Goal: Use online tool/utility: Utilize a website feature to perform a specific function

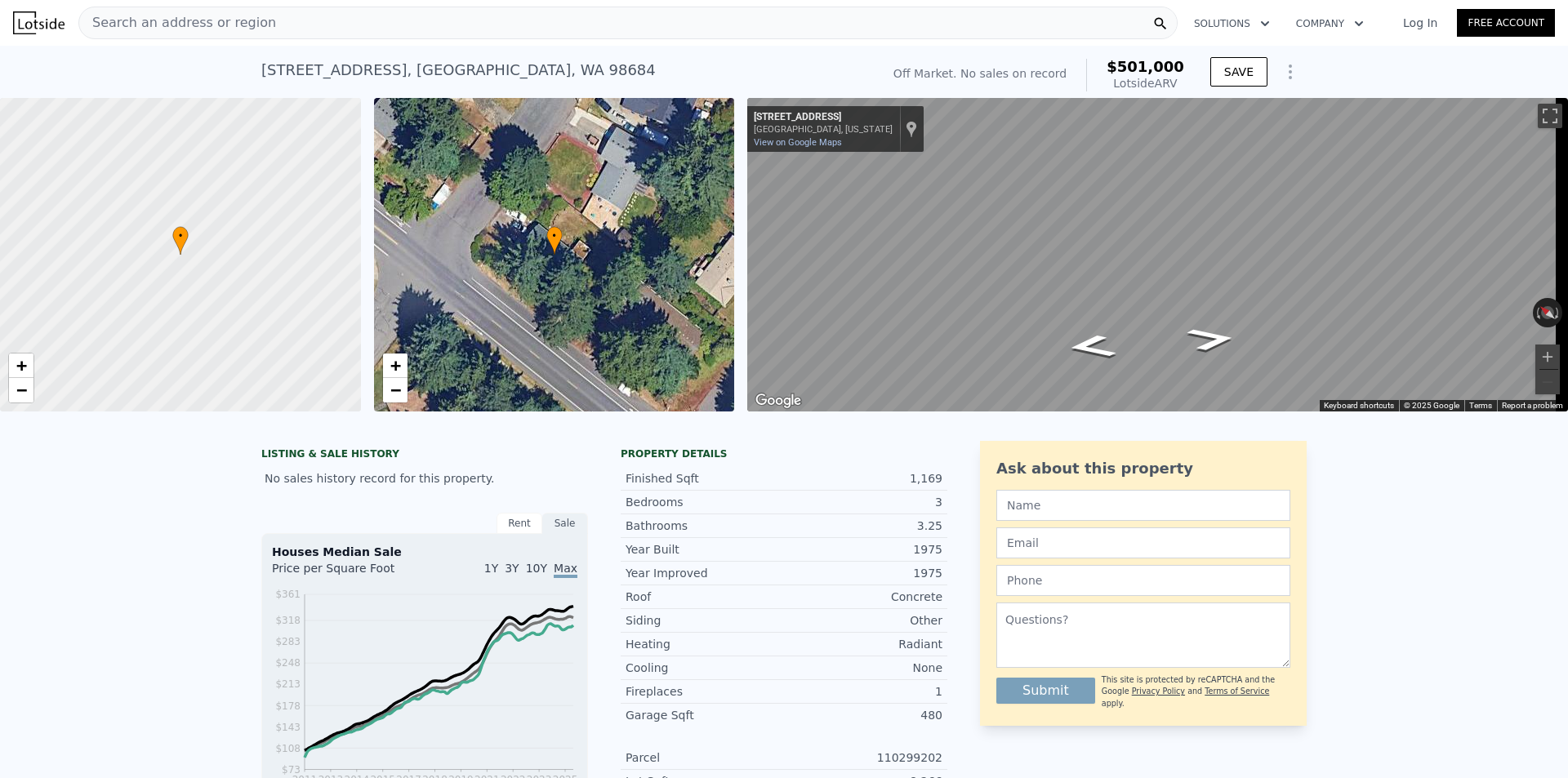
click at [1281, 75] on icon "Show Options" at bounding box center [1290, 72] width 20 height 20
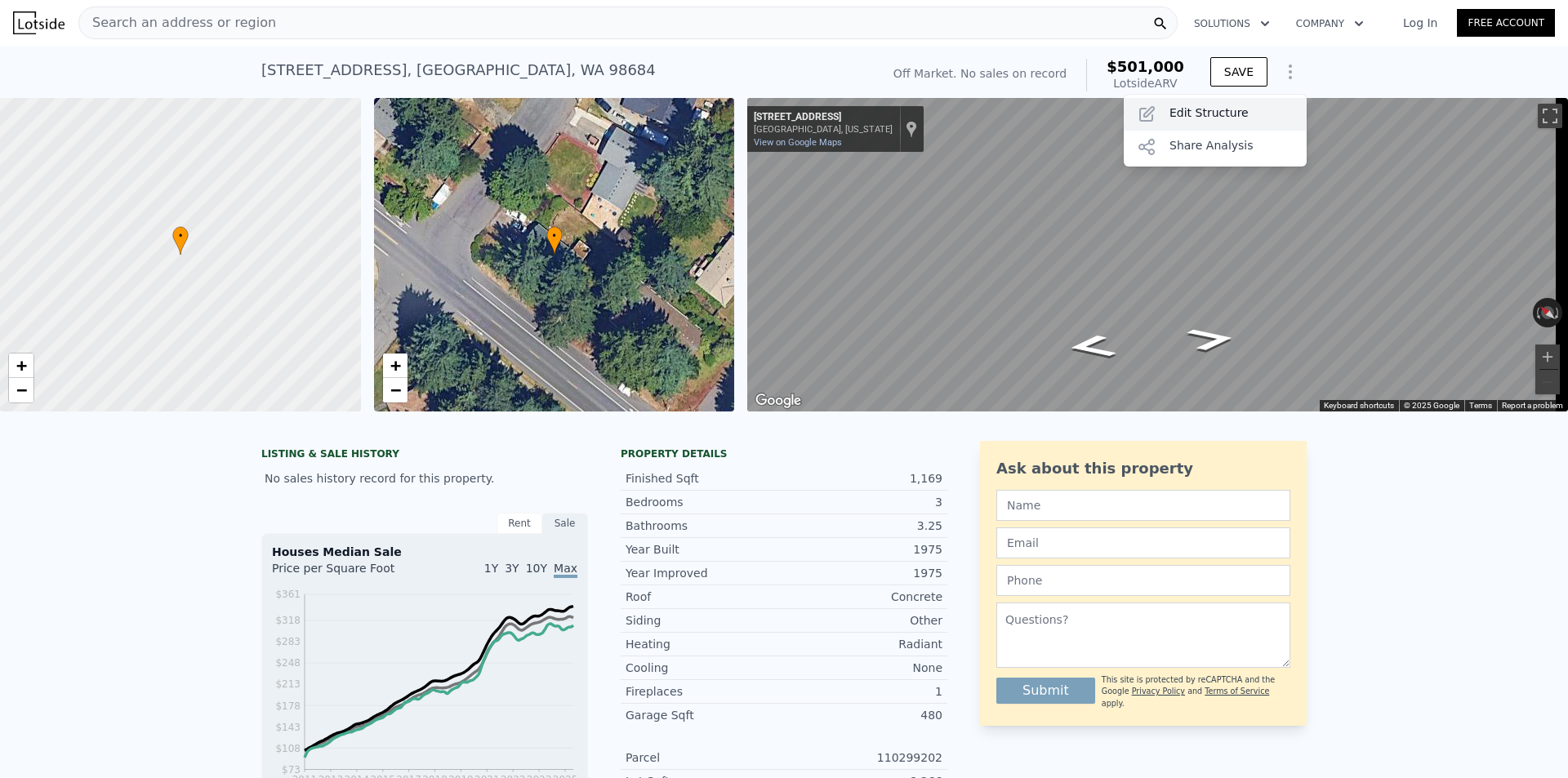
click at [1169, 109] on div "Edit Structure" at bounding box center [1215, 114] width 183 height 32
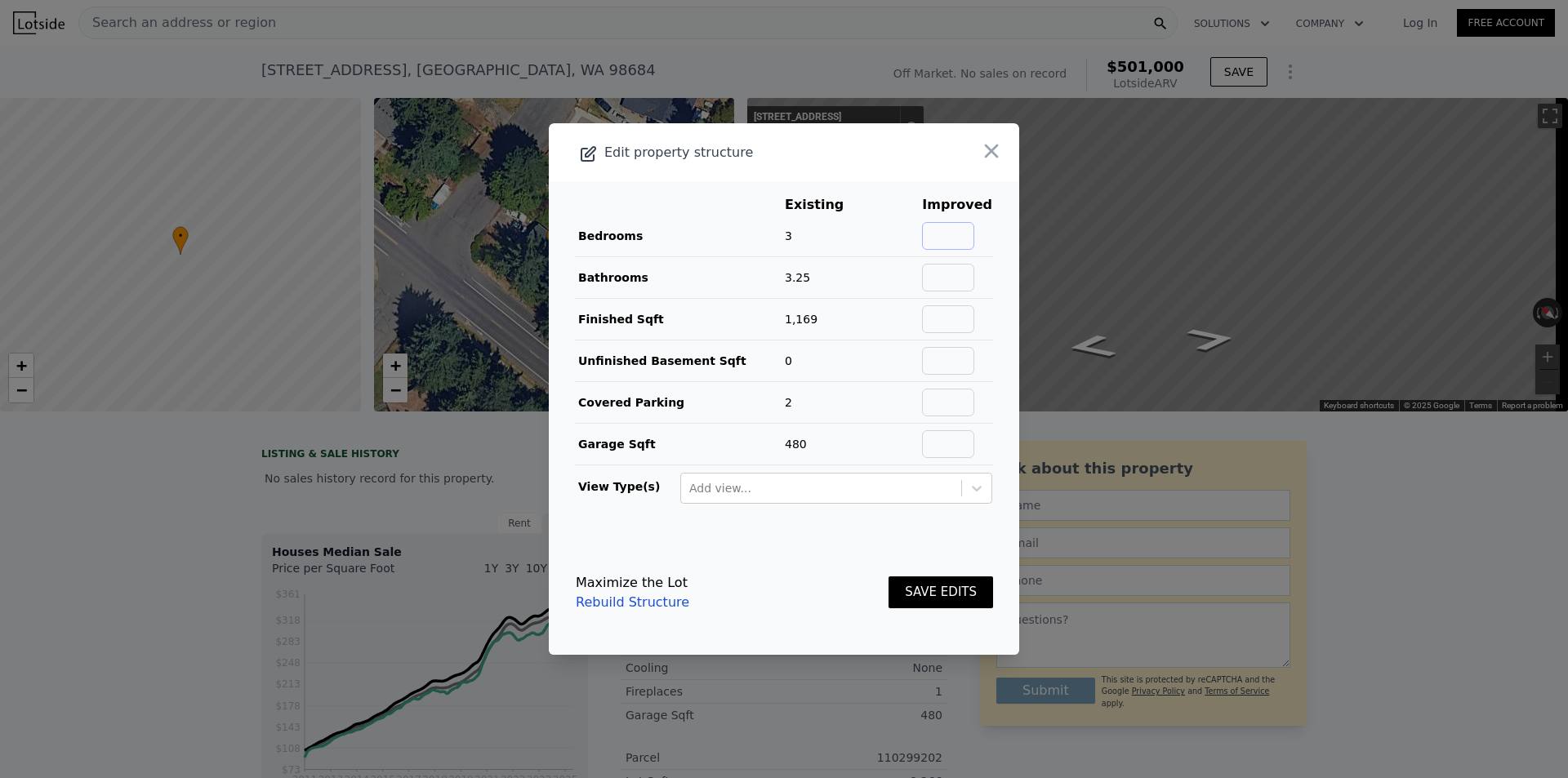
click at [928, 243] on input "text" at bounding box center [948, 236] width 52 height 28
type input "4"
click at [941, 283] on input "text" at bounding box center [948, 277] width 52 height 28
type input "3"
click at [945, 316] on input "text" at bounding box center [948, 319] width 52 height 28
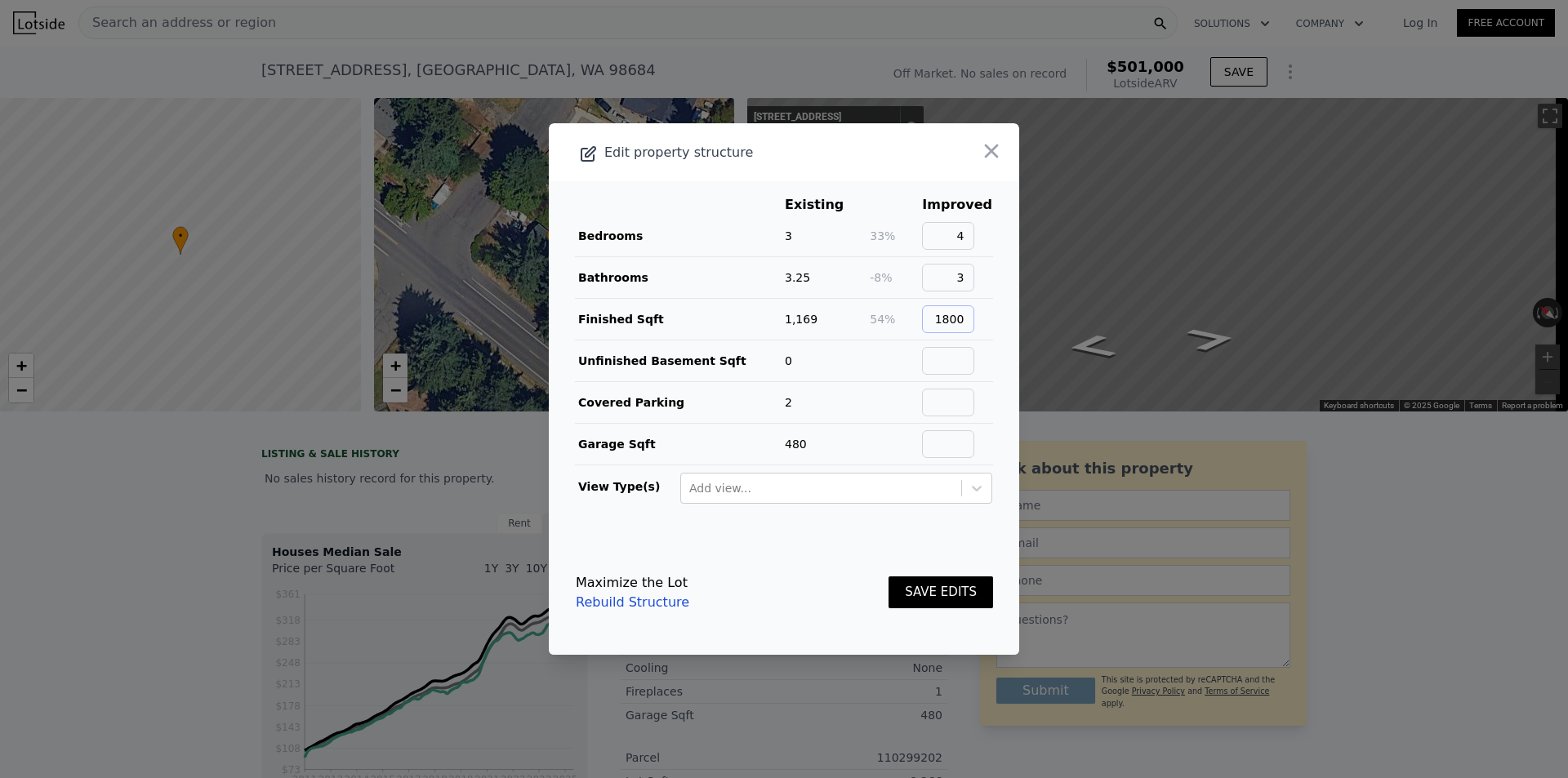
type input "1800"
click at [933, 409] on input "text" at bounding box center [948, 402] width 52 height 28
type input "2"
click at [934, 434] on input "text" at bounding box center [948, 443] width 52 height 28
type input "480"
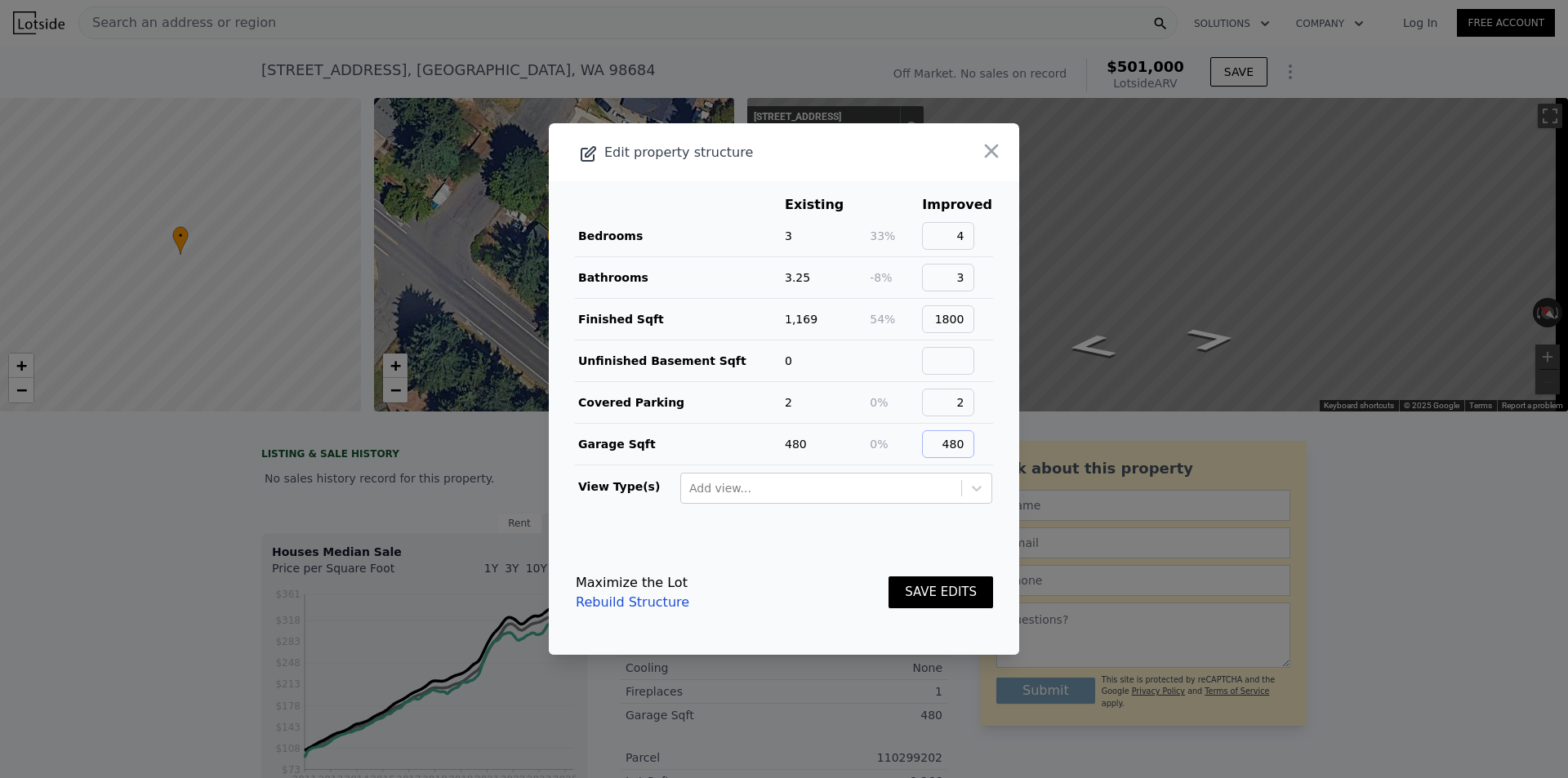
drag, startPoint x: 969, startPoint y: 442, endPoint x: 919, endPoint y: 442, distance: 50.0
click at [919, 442] on tr "Garage Sqft 480 0% 480" at bounding box center [784, 444] width 418 height 42
click at [964, 447] on input "480" at bounding box center [948, 443] width 52 height 28
click at [956, 448] on input "480" at bounding box center [948, 443] width 52 height 28
drag, startPoint x: 964, startPoint y: 447, endPoint x: 921, endPoint y: 449, distance: 43.0
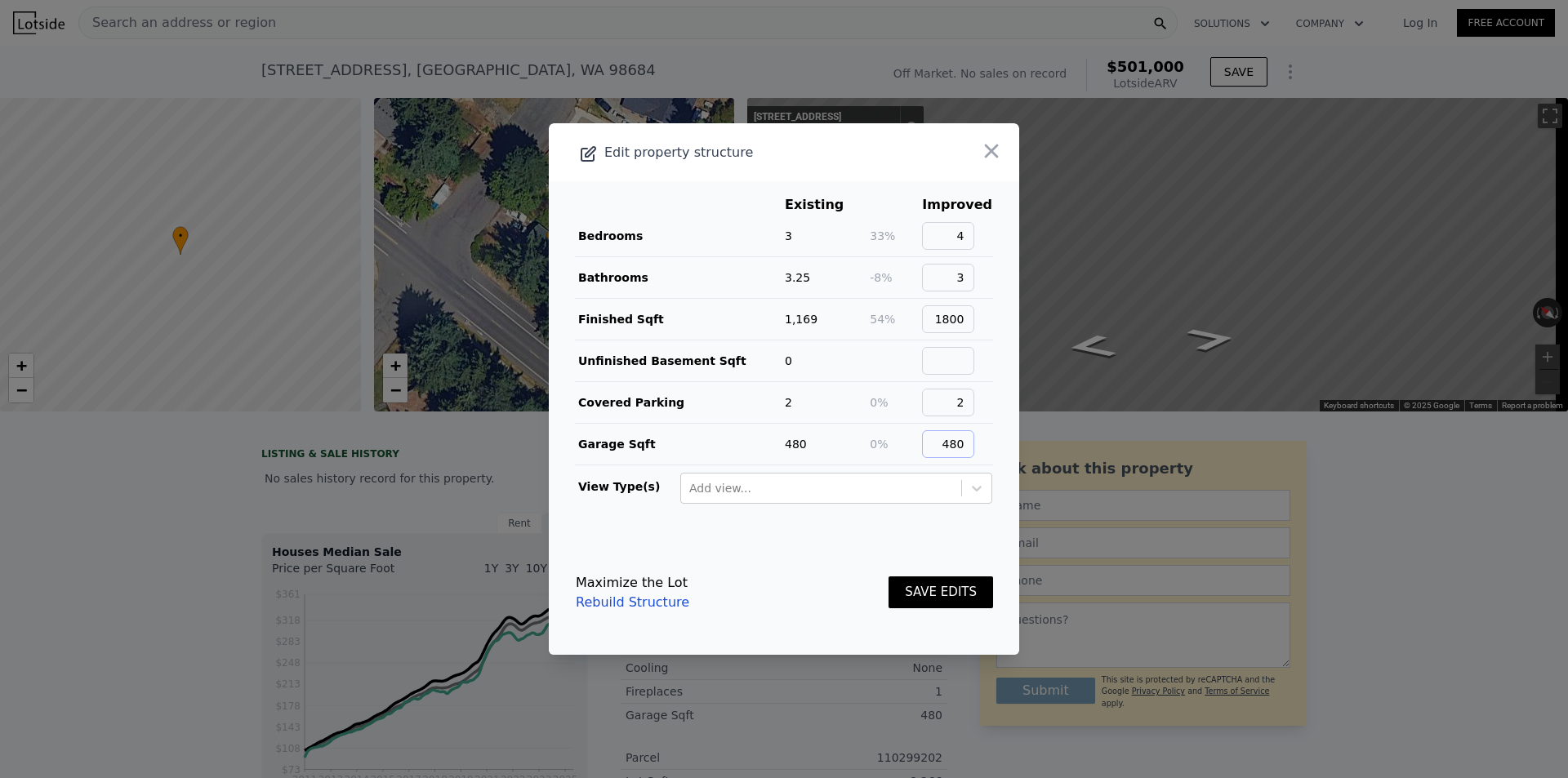
click at [913, 449] on tr "Garage Sqft 480 0% 480" at bounding box center [784, 444] width 418 height 42
drag, startPoint x: 967, startPoint y: 402, endPoint x: 927, endPoint y: 409, distance: 40.6
click at [927, 409] on input "2" at bounding box center [948, 402] width 52 height 28
click at [946, 595] on button "SAVE EDITS" at bounding box center [940, 592] width 105 height 31
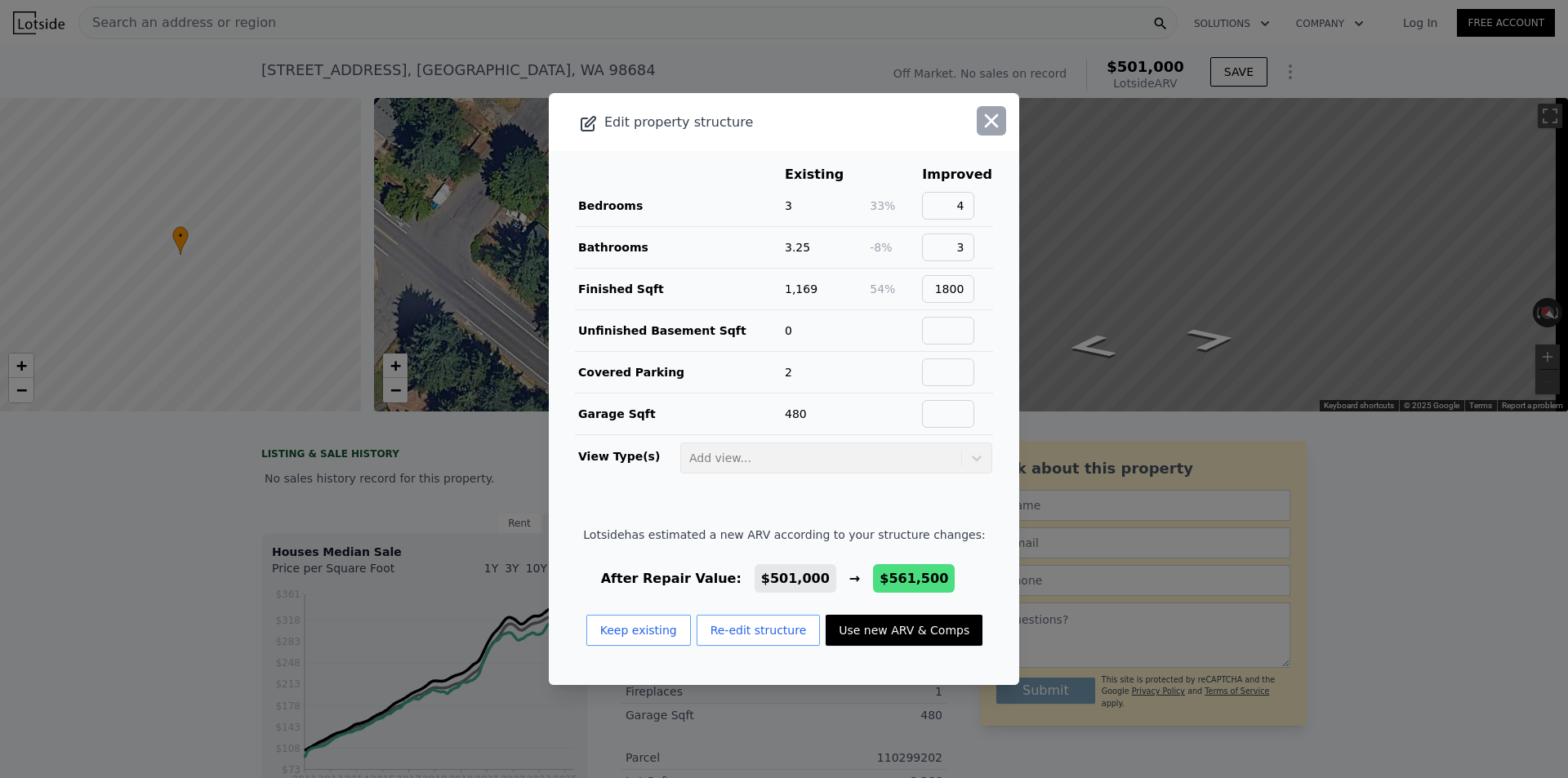
click at [985, 123] on icon "button" at bounding box center [991, 121] width 14 height 14
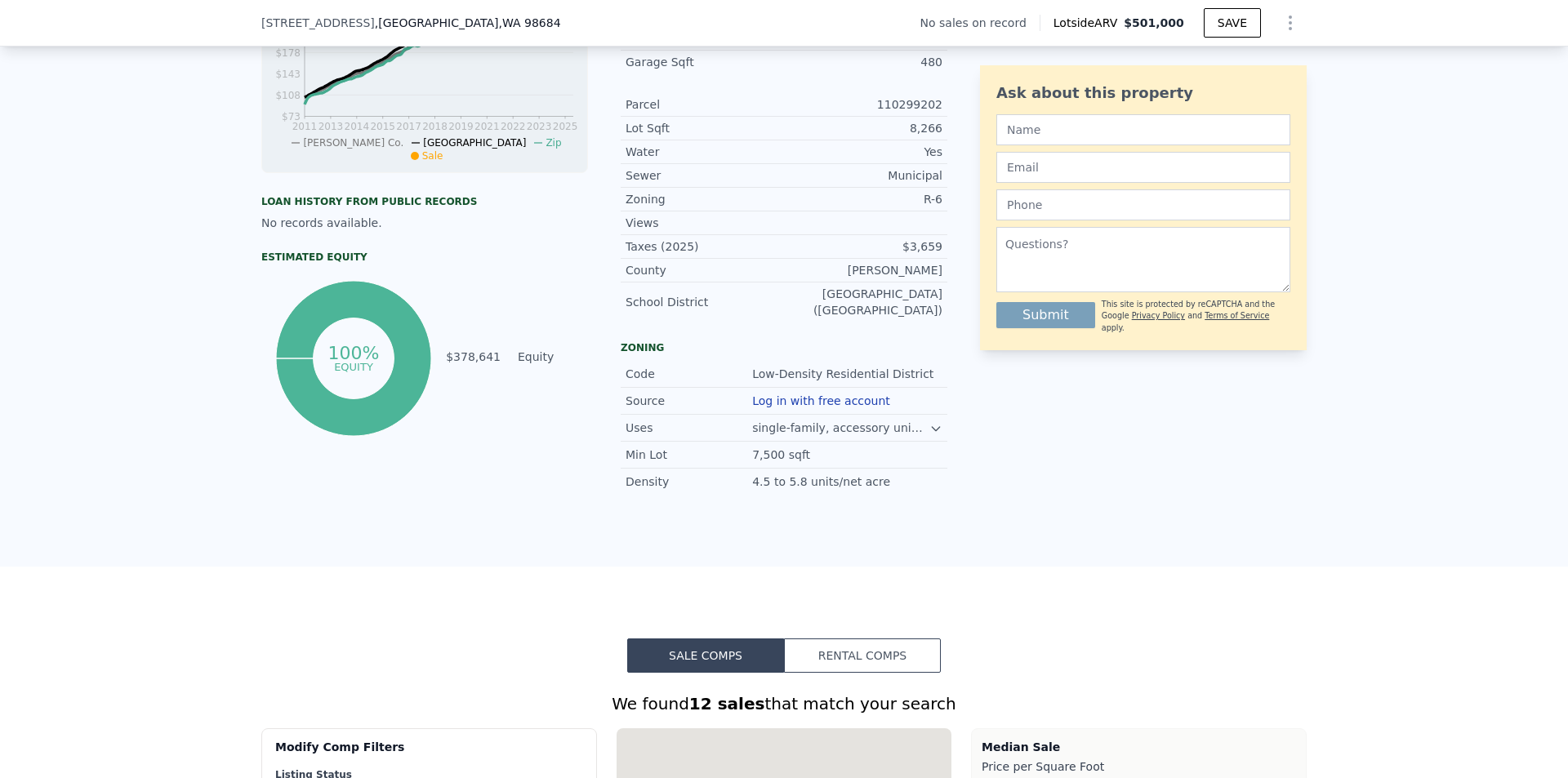
scroll to position [1219, 0]
